Goal: Task Accomplishment & Management: Manage account settings

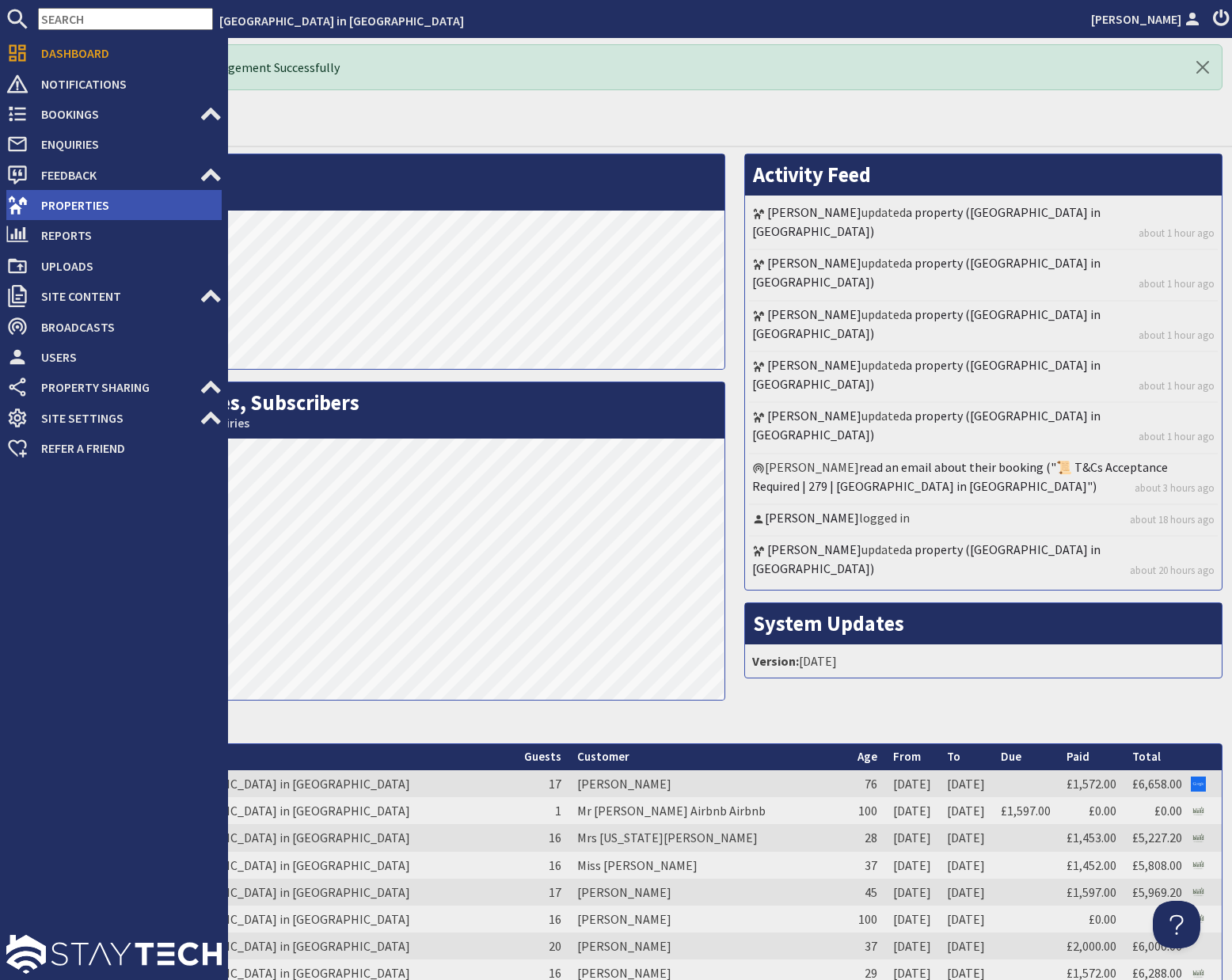
click at [73, 202] on span "Properties" at bounding box center [125, 205] width 194 height 25
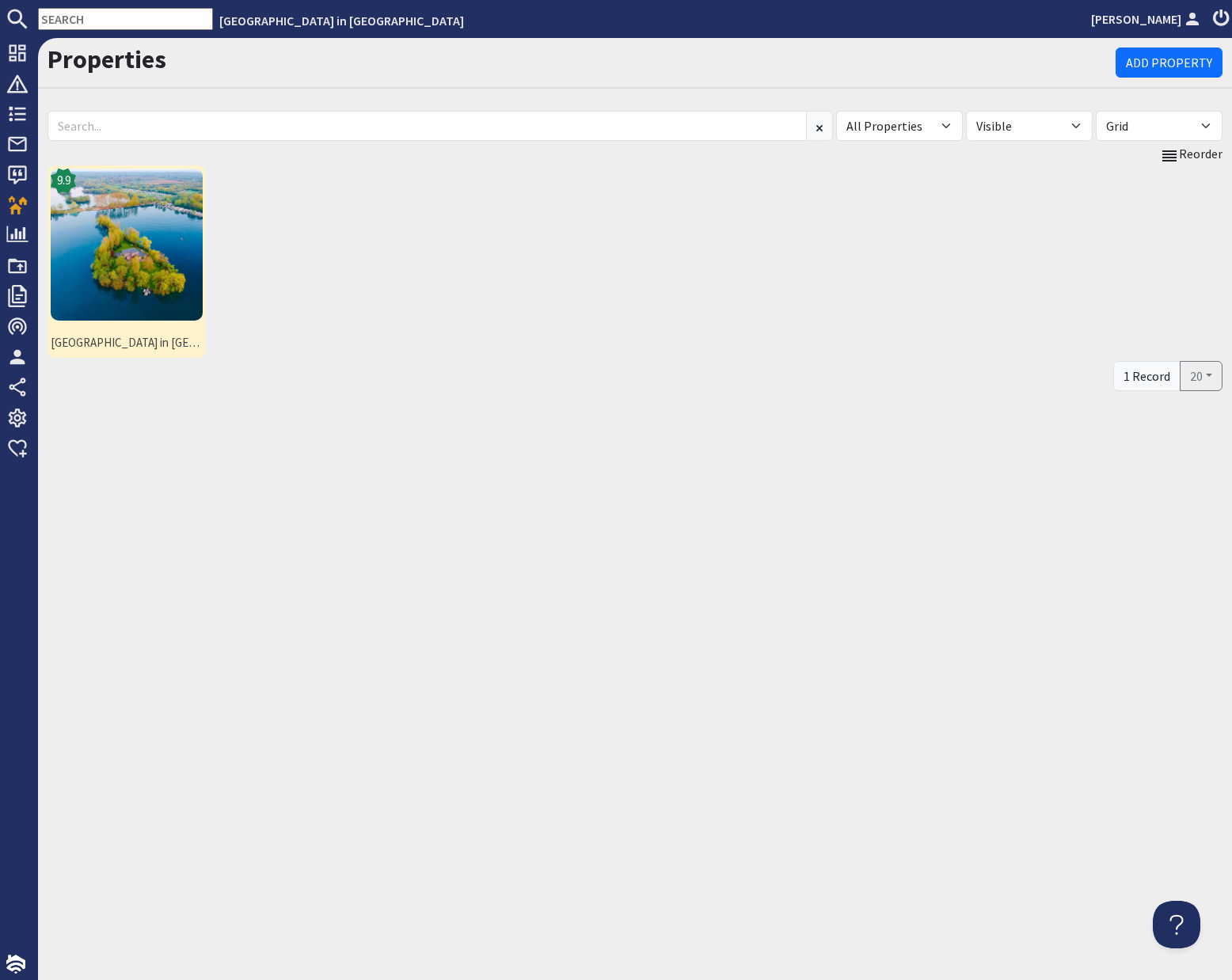
click at [155, 257] on img at bounding box center [126, 244] width 152 height 152
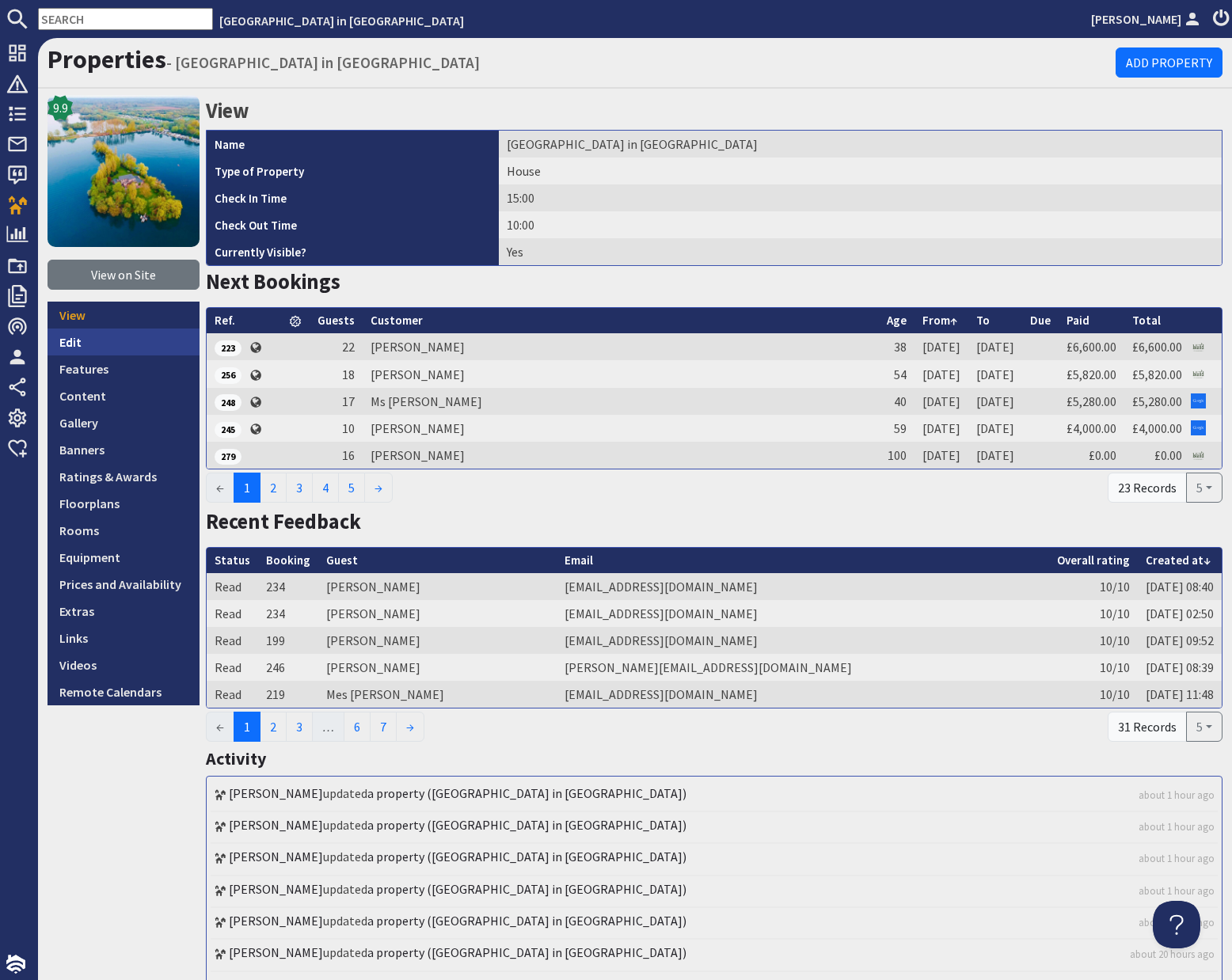
click at [73, 345] on link "Edit" at bounding box center [123, 342] width 152 height 27
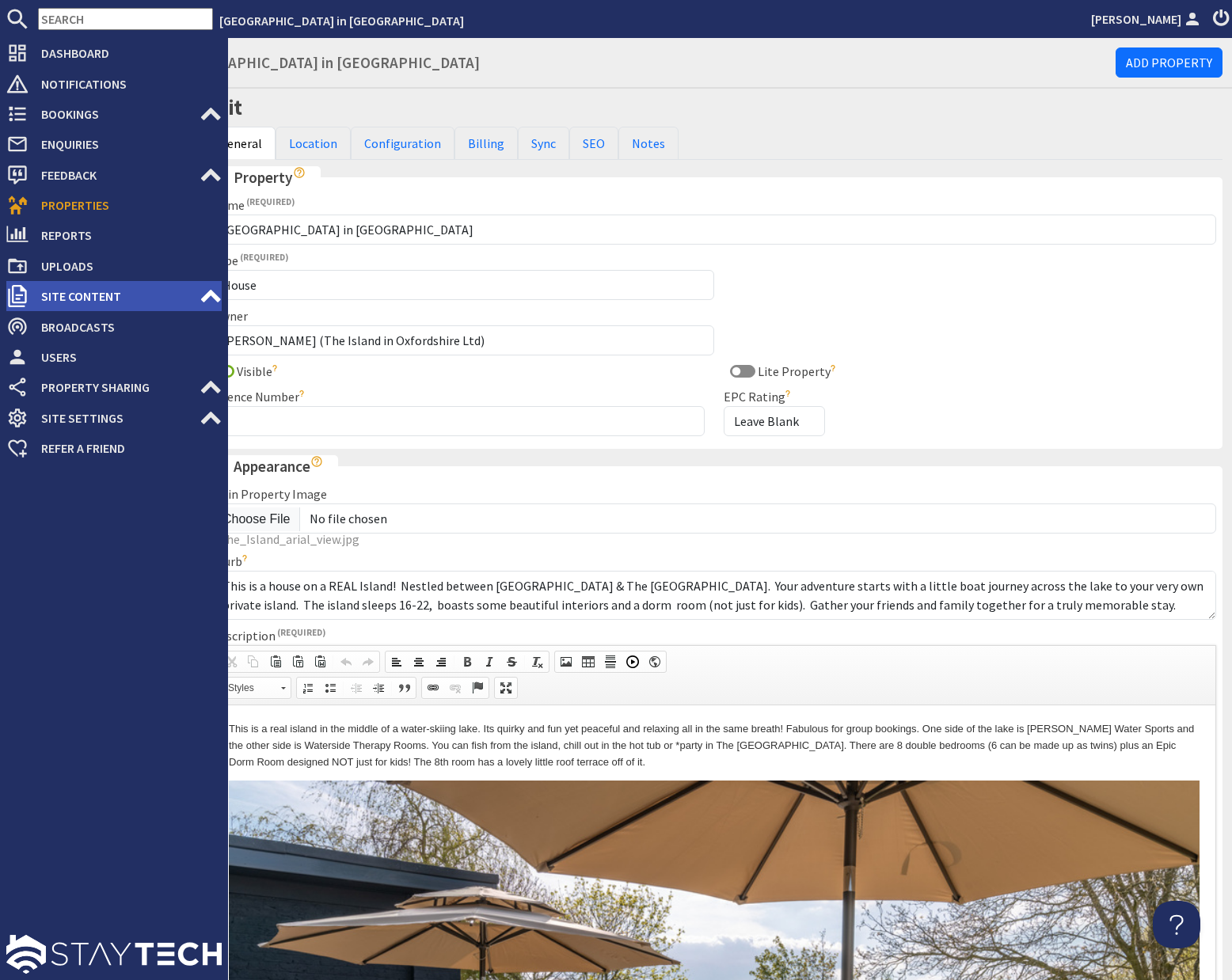
drag, startPoint x: 207, startPoint y: 296, endPoint x: 196, endPoint y: 300, distance: 11.7
click at [206, 296] on use at bounding box center [211, 296] width 20 height 12
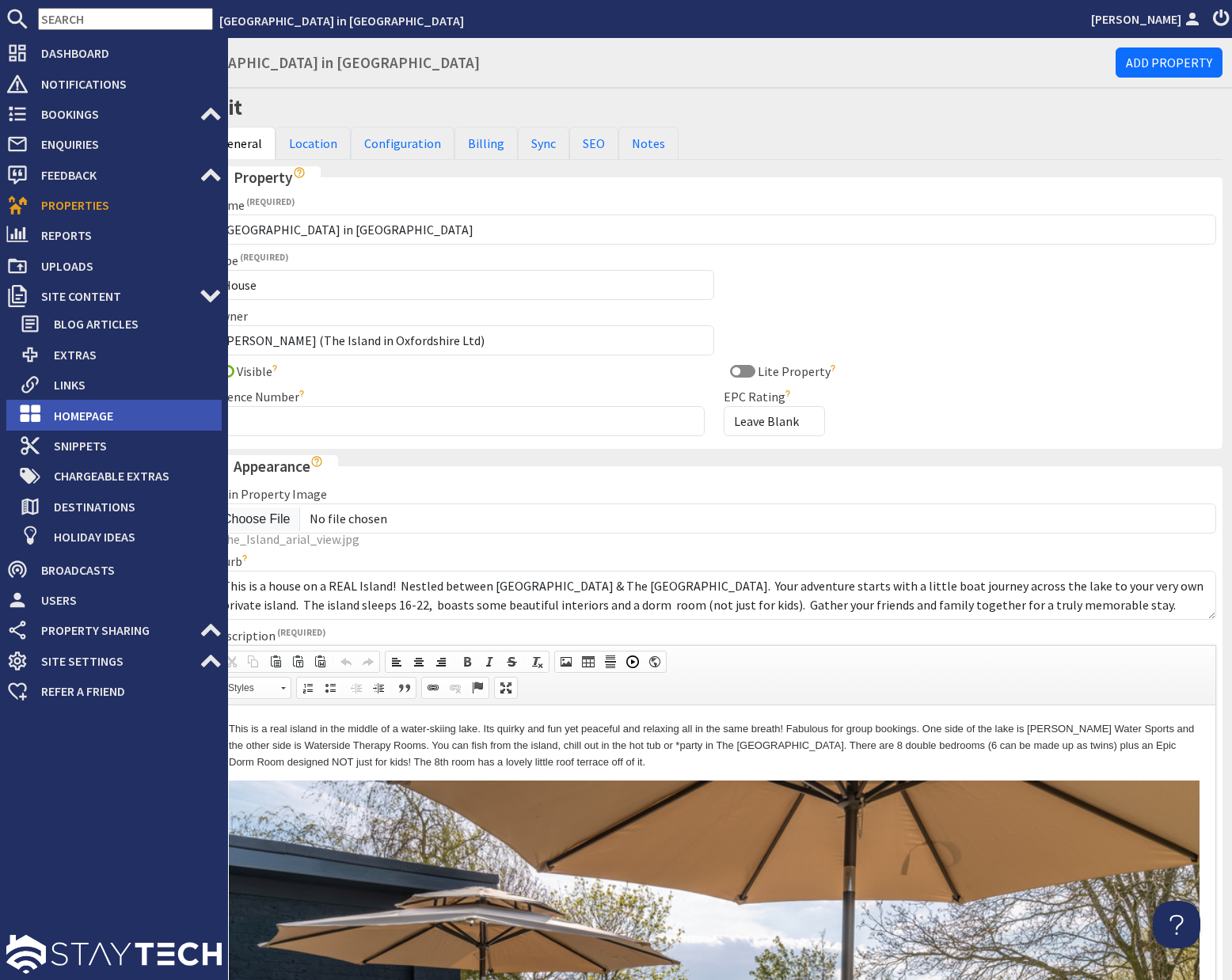
click at [67, 419] on span "Homepage" at bounding box center [131, 415] width 180 height 25
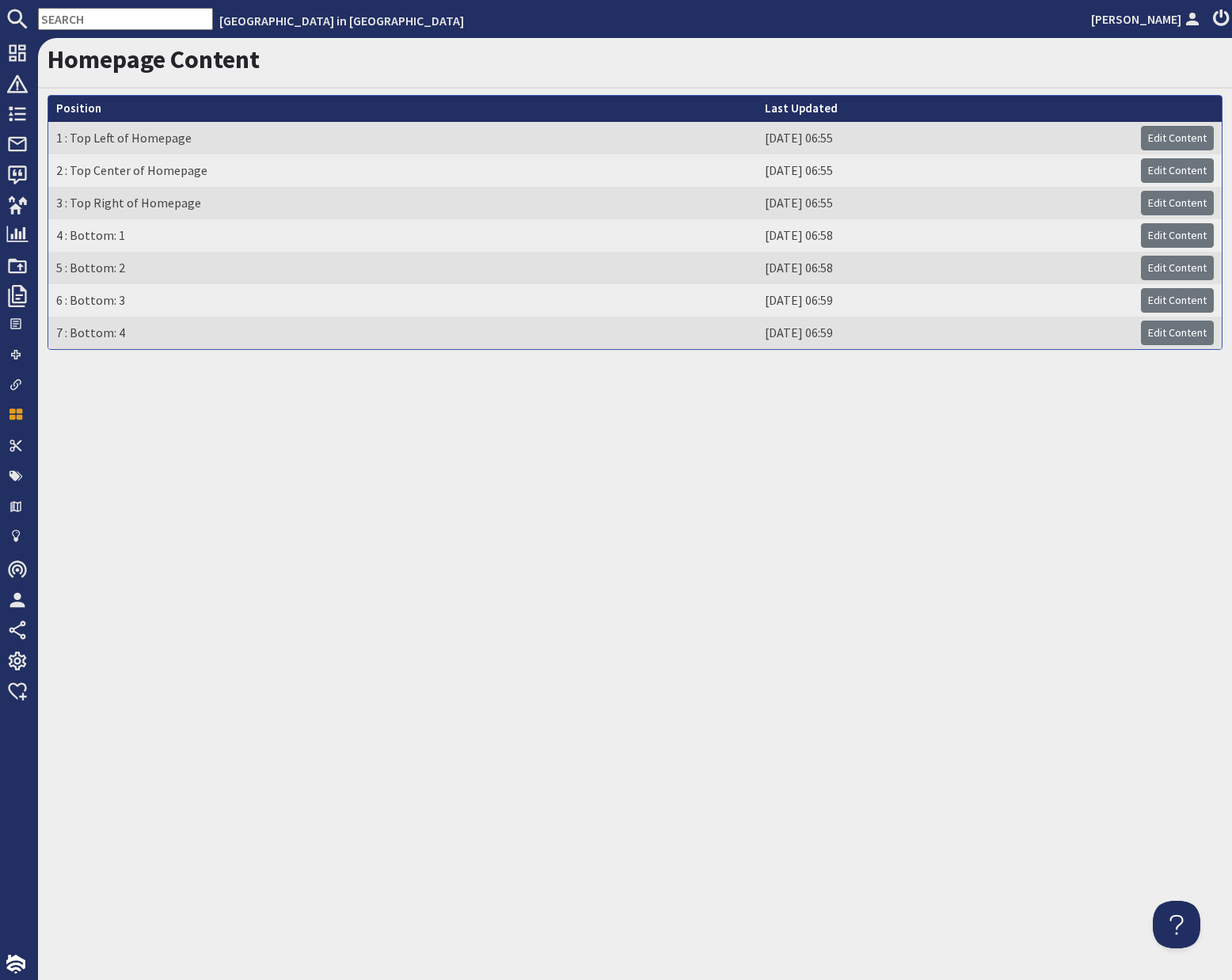
click at [346, 443] on div "Homepage Content Position Last Updated 1 : Top Left of Homepage 26/03/2025 06:5…" at bounding box center [635, 509] width 1194 height 942
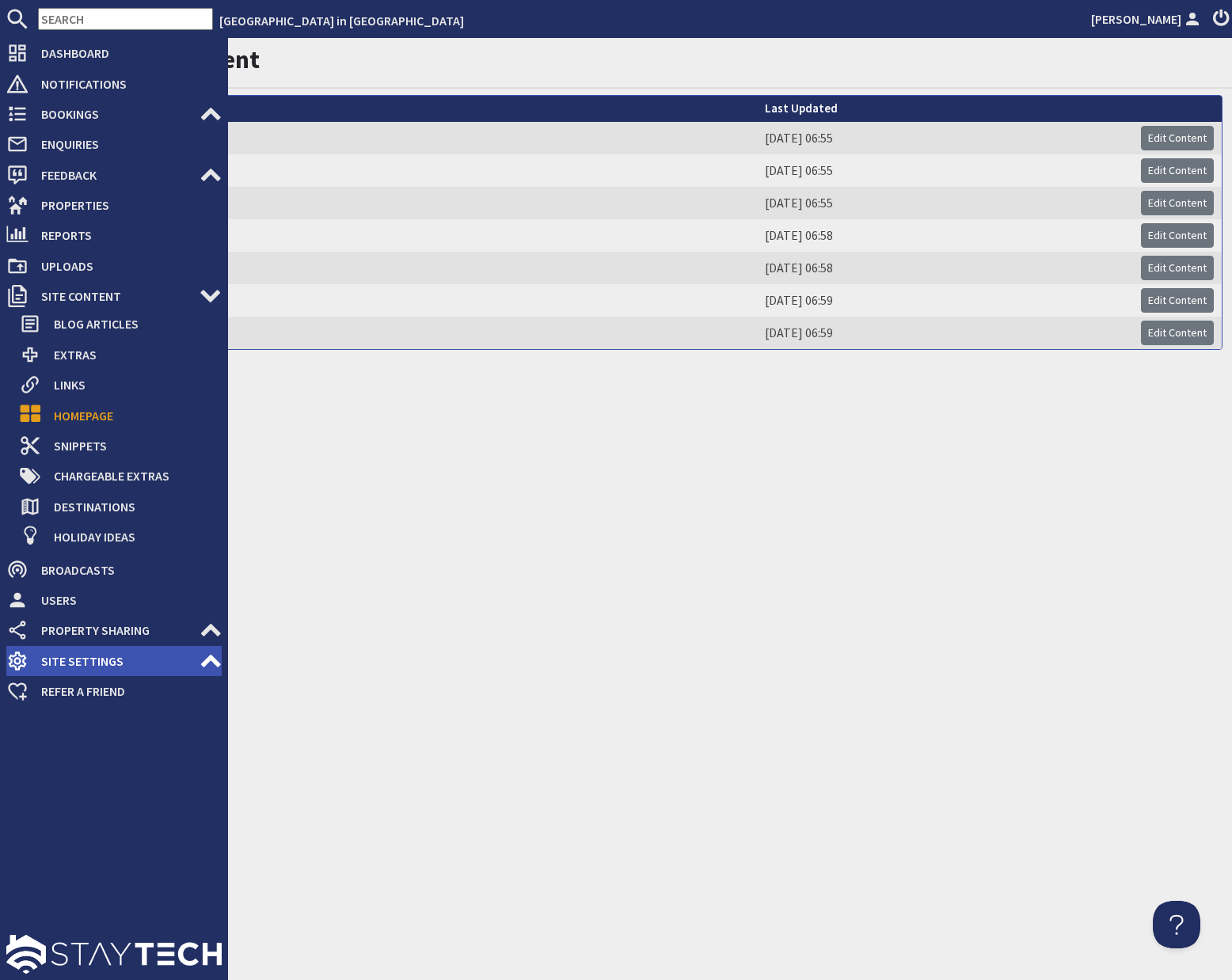
click at [111, 664] on span "Site Settings" at bounding box center [114, 661] width 171 height 25
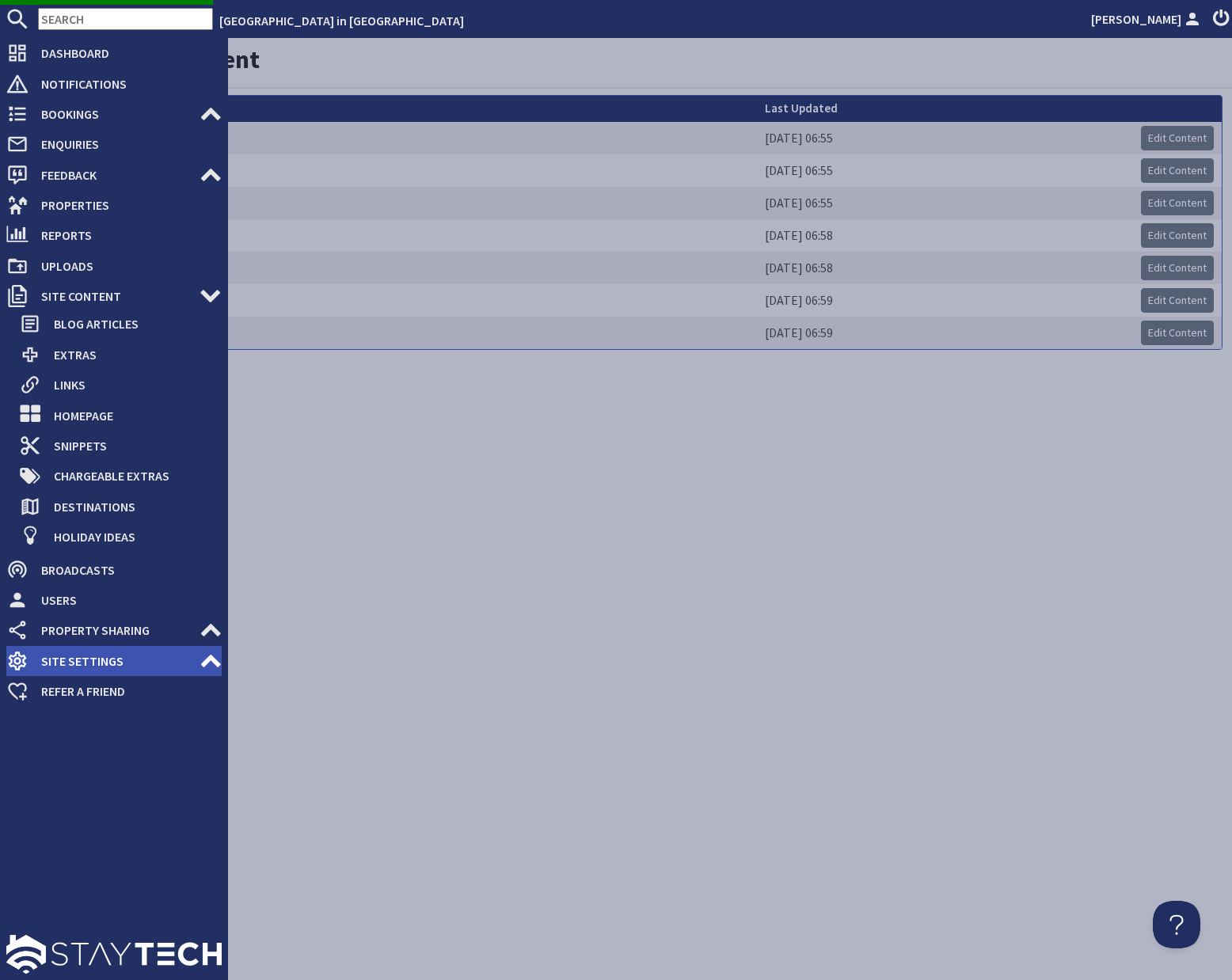
click at [93, 664] on span "Site Settings" at bounding box center [114, 661] width 171 height 25
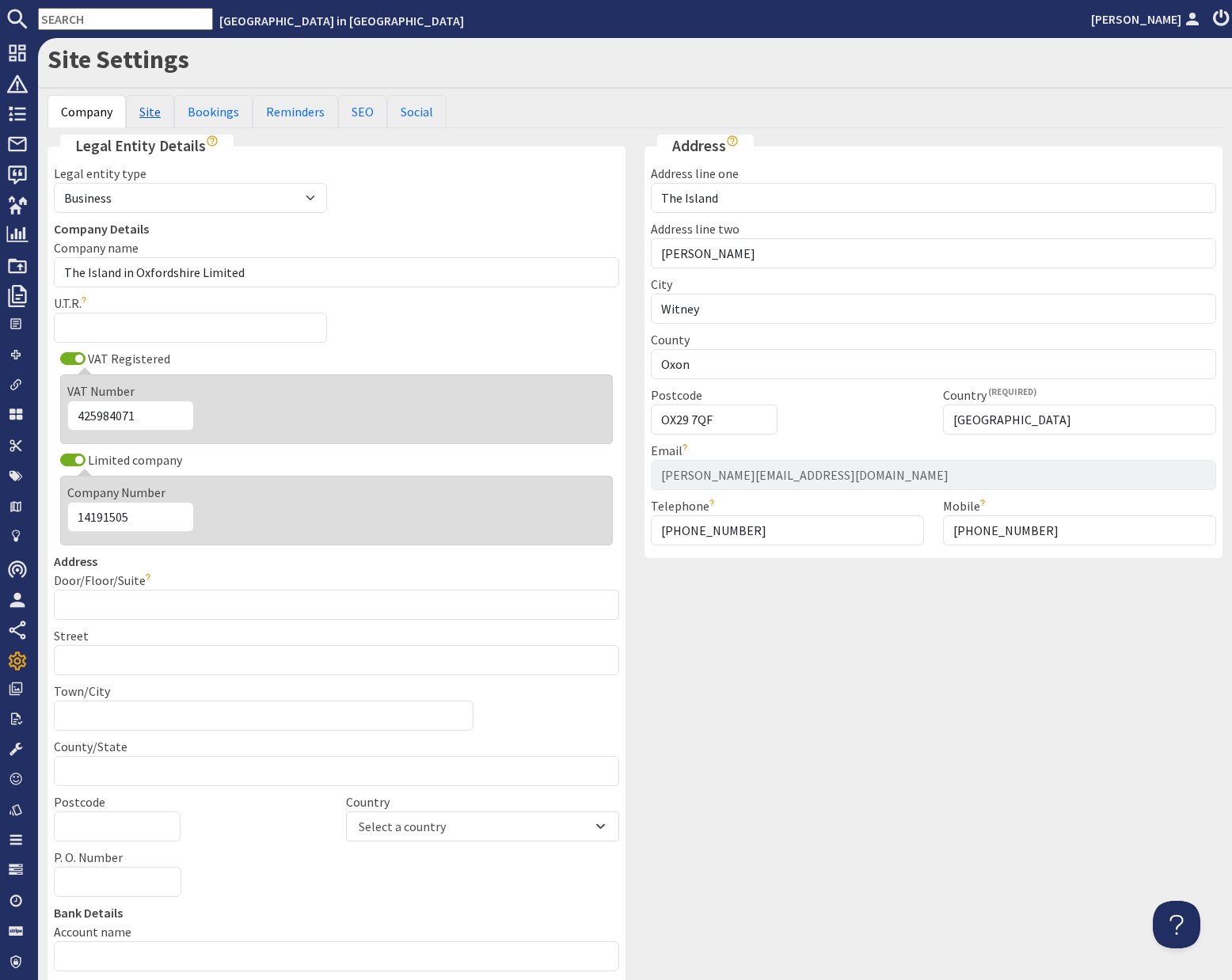
drag, startPoint x: 159, startPoint y: 115, endPoint x: 160, endPoint y: 125, distance: 10.0
click at [159, 115] on link "Site" at bounding box center [150, 111] width 48 height 33
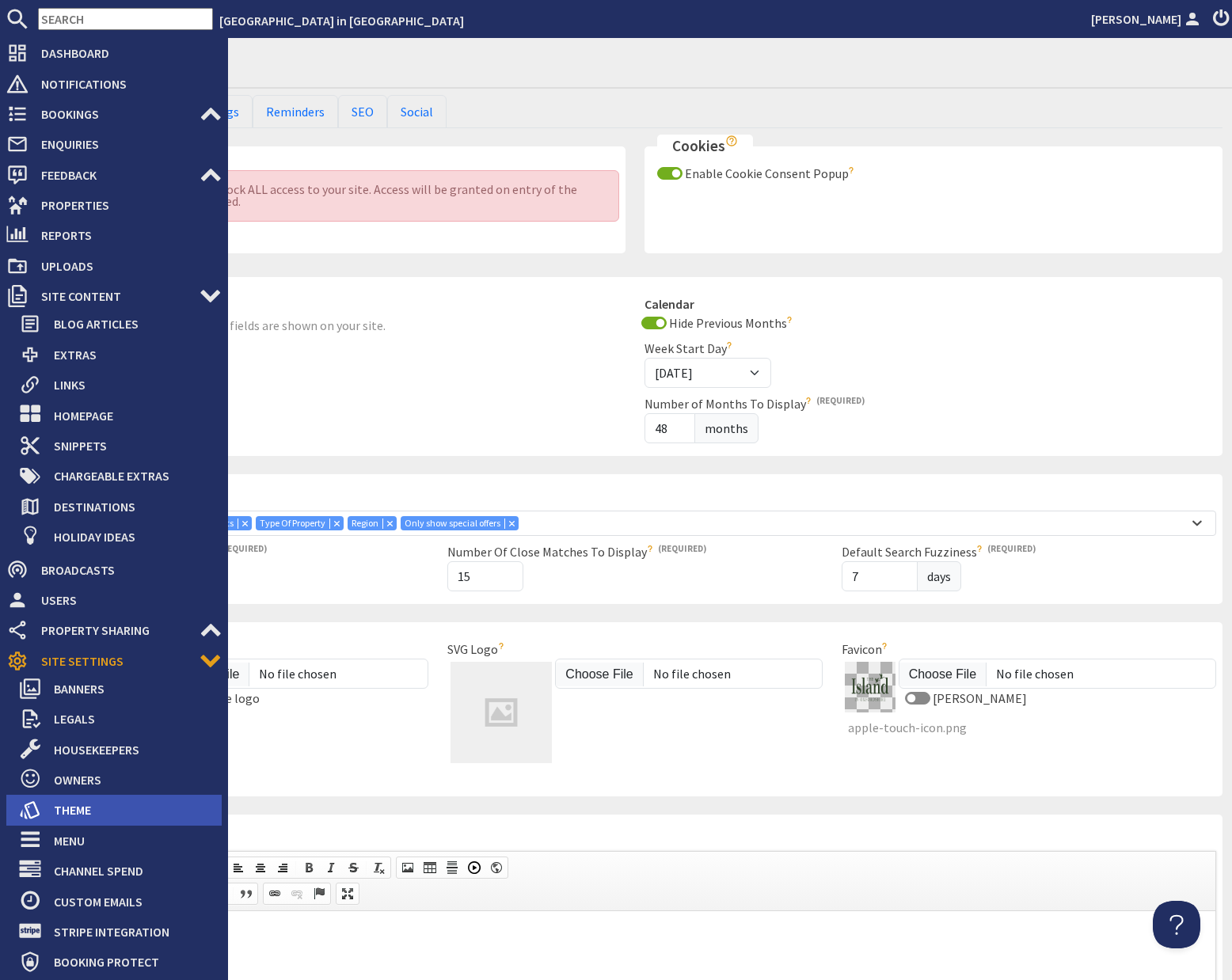
click at [106, 806] on span "Theme" at bounding box center [131, 810] width 180 height 25
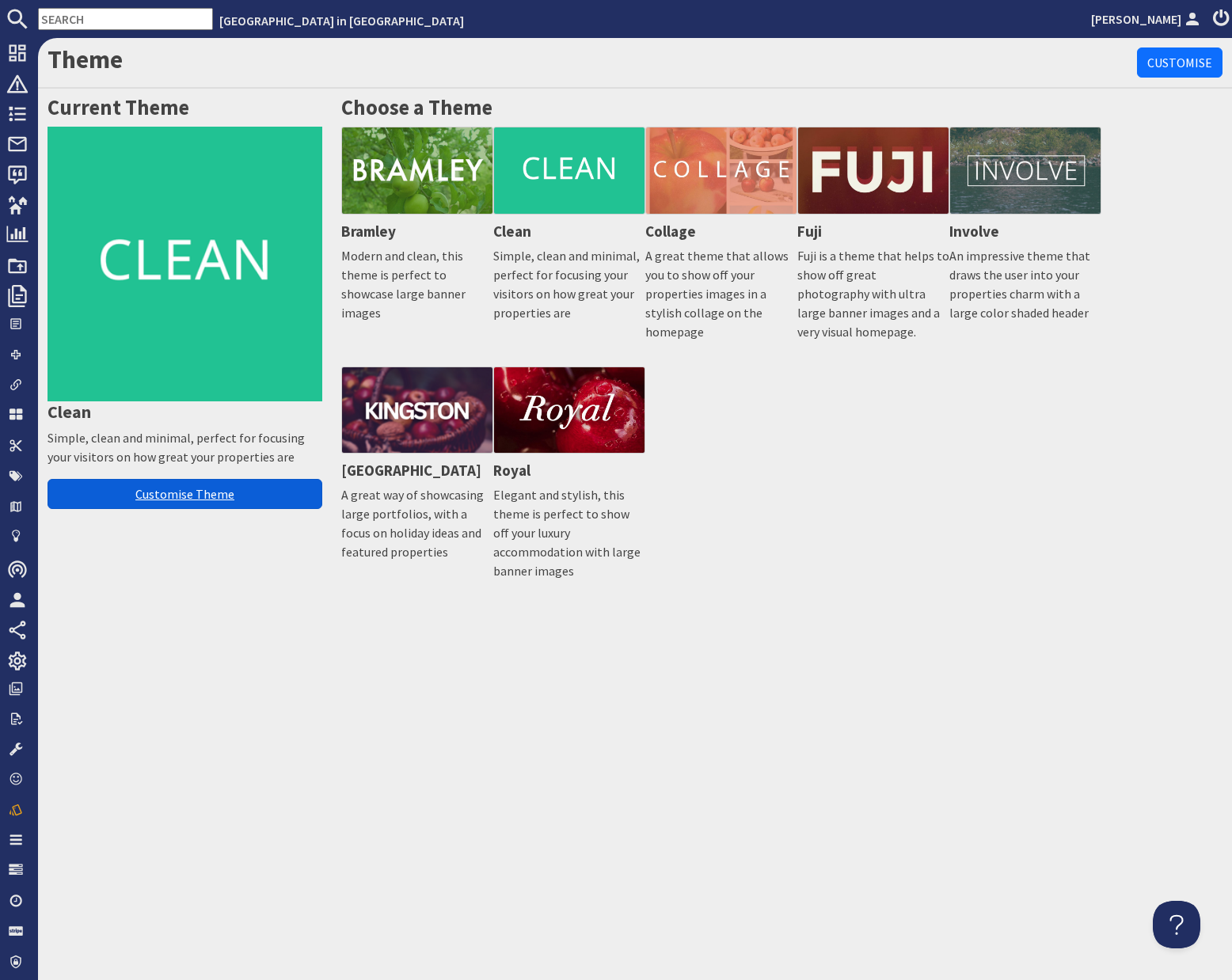
click at [267, 497] on link "Customise Theme" at bounding box center [184, 494] width 275 height 30
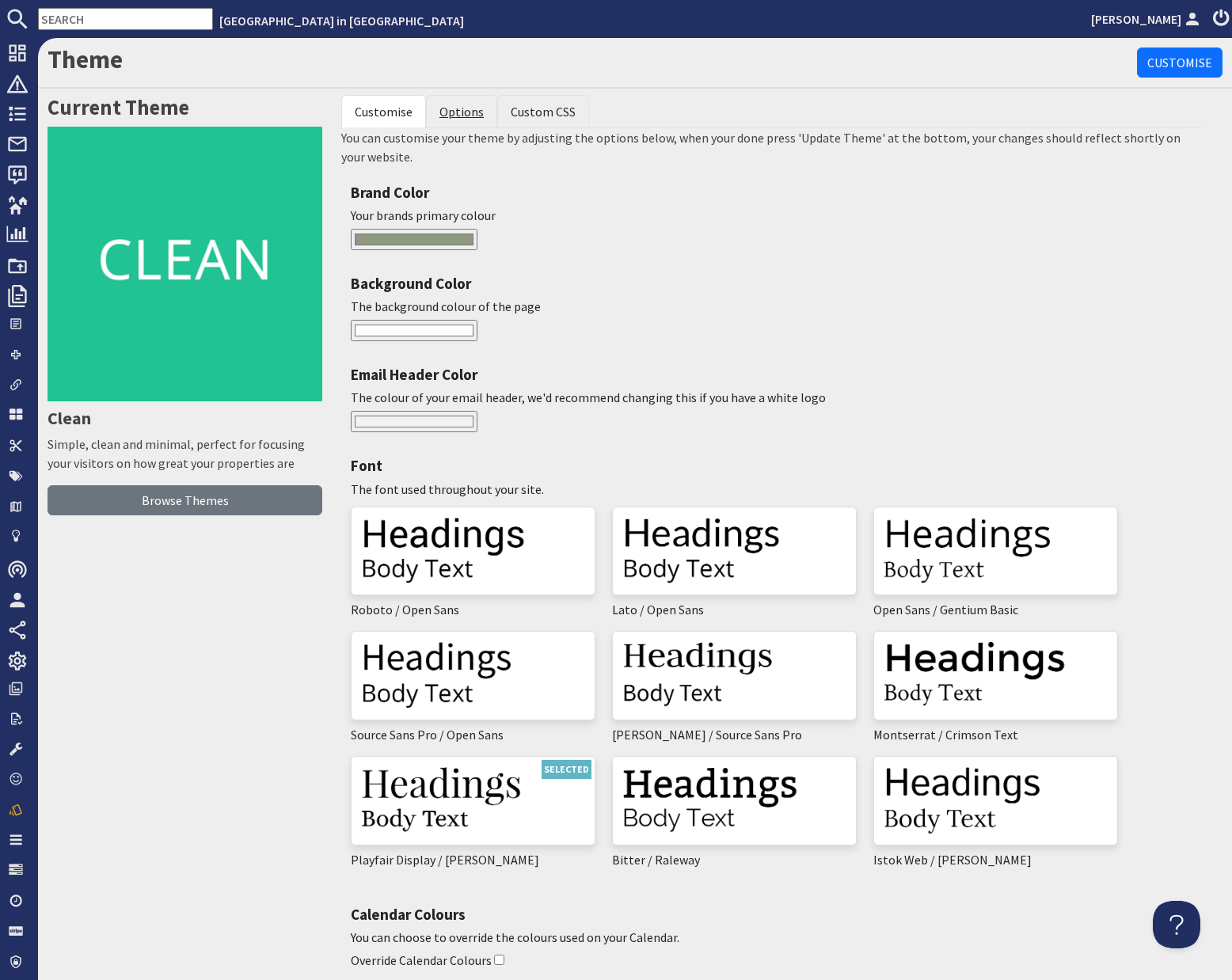
click at [475, 110] on link "Options" at bounding box center [461, 111] width 44 height 16
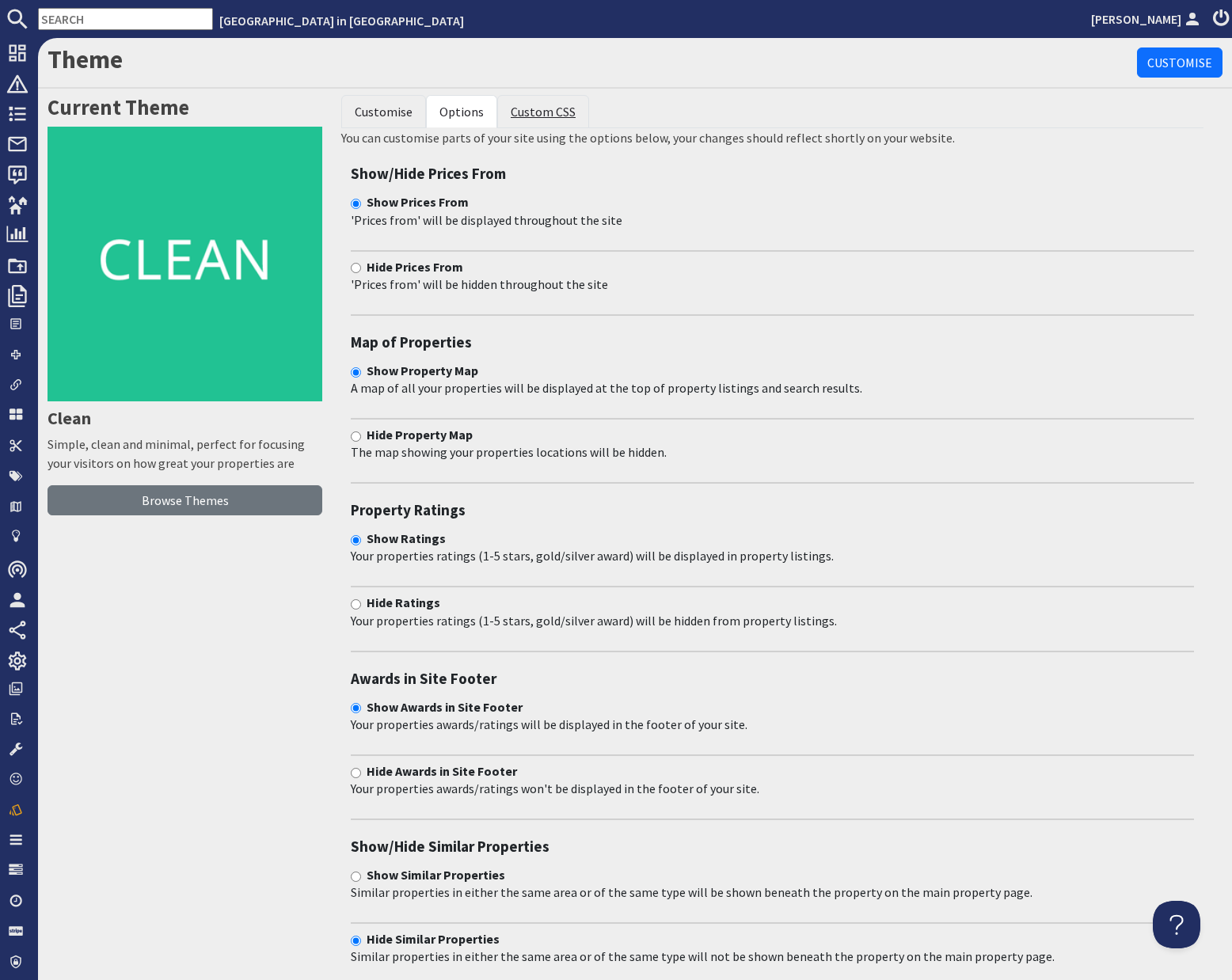
click at [542, 105] on link "Custom CSS" at bounding box center [543, 111] width 65 height 16
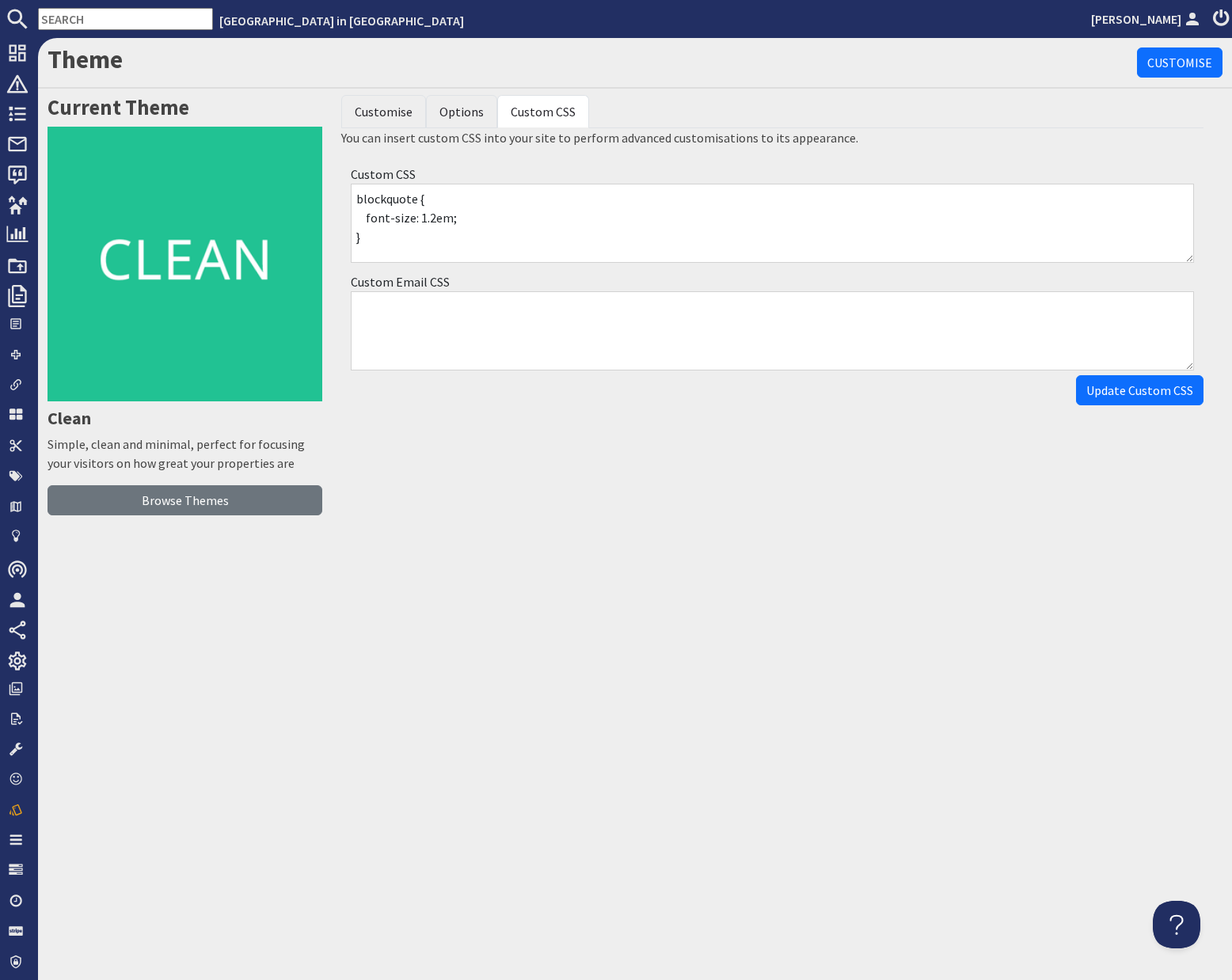
click at [472, 120] on li "Options" at bounding box center [462, 111] width 71 height 33
click at [474, 116] on link "Options" at bounding box center [461, 111] width 44 height 16
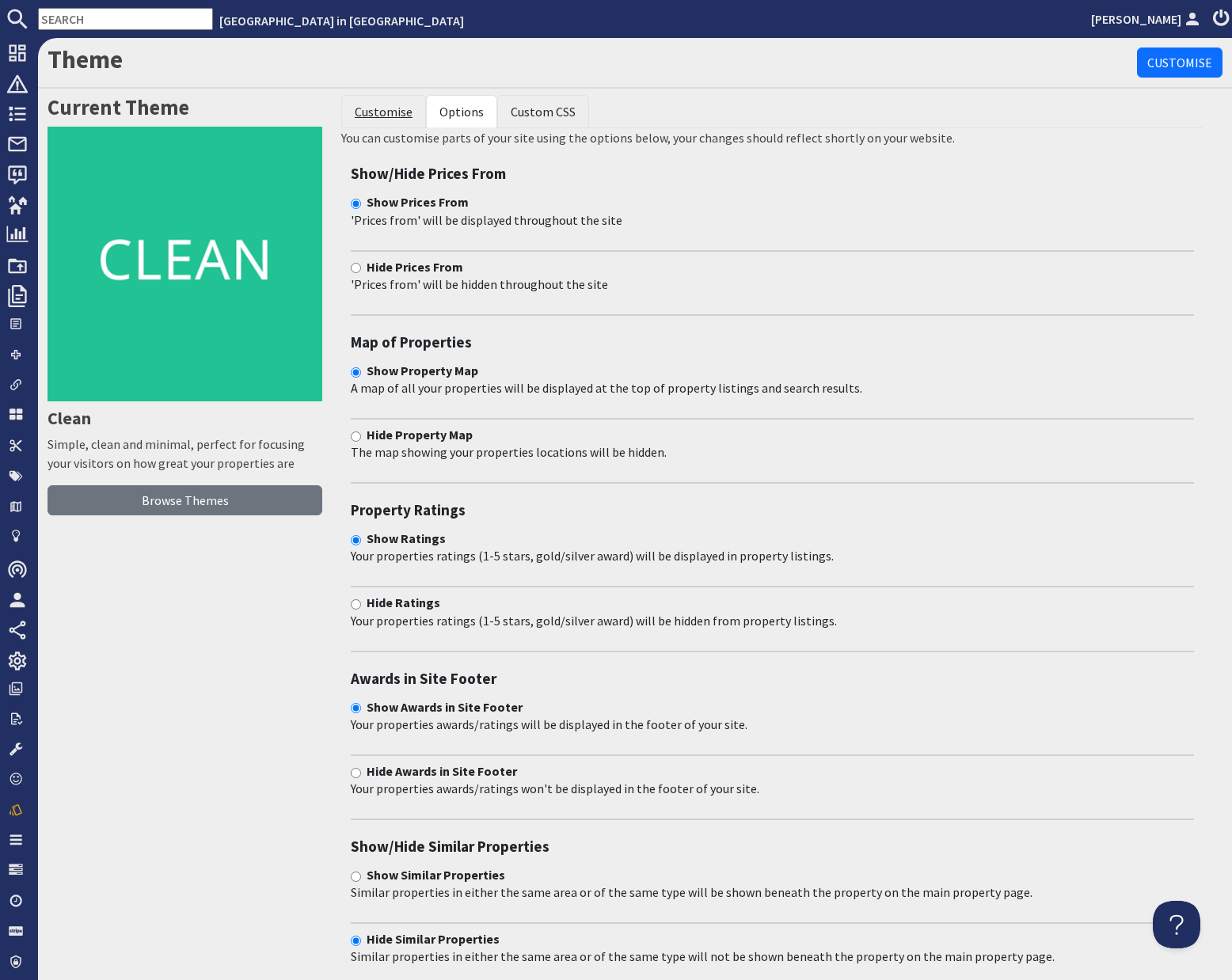
click at [406, 105] on link "Customise" at bounding box center [384, 111] width 58 height 16
